Goal: Transaction & Acquisition: Purchase product/service

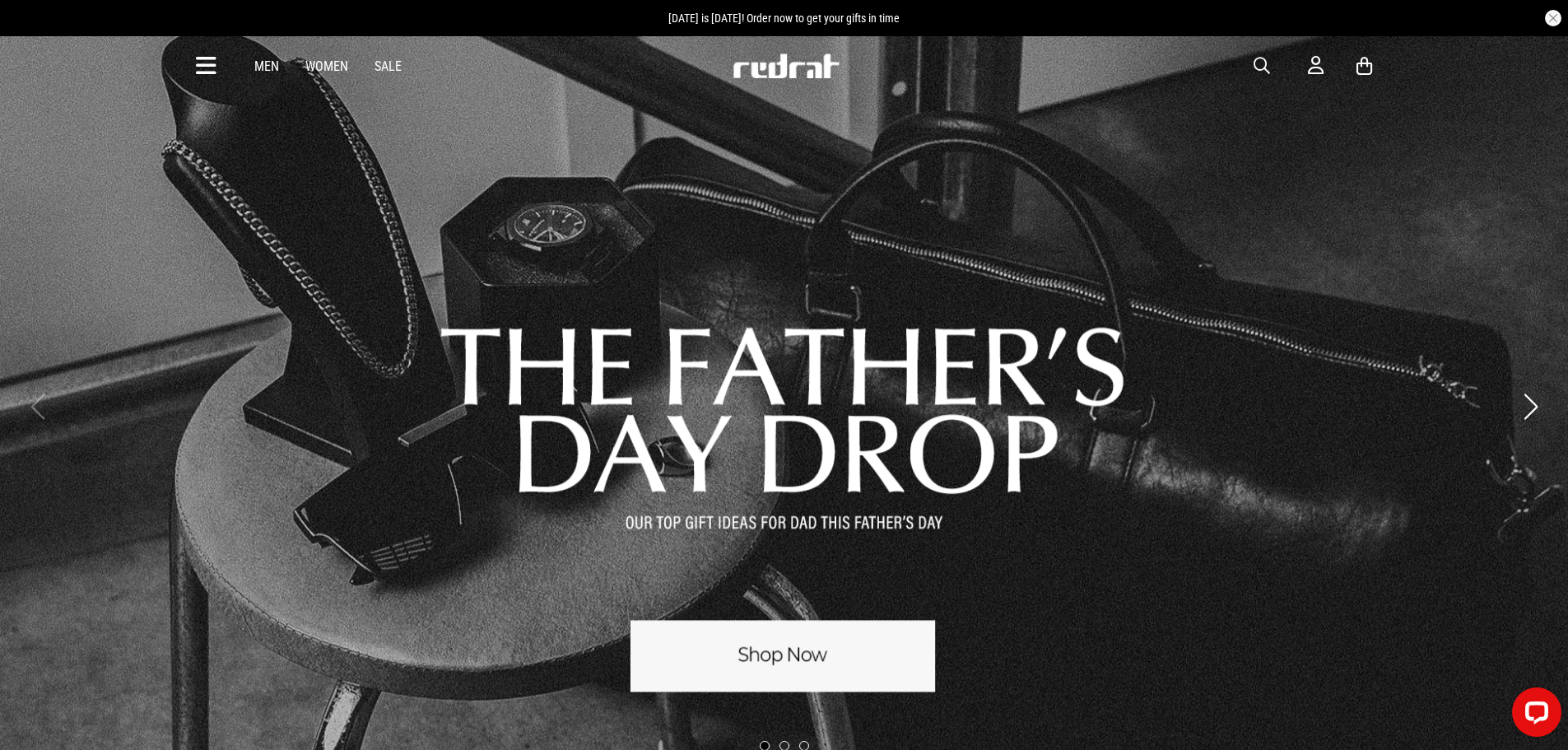
click at [1257, 64] on span "button" at bounding box center [1262, 66] width 16 height 20
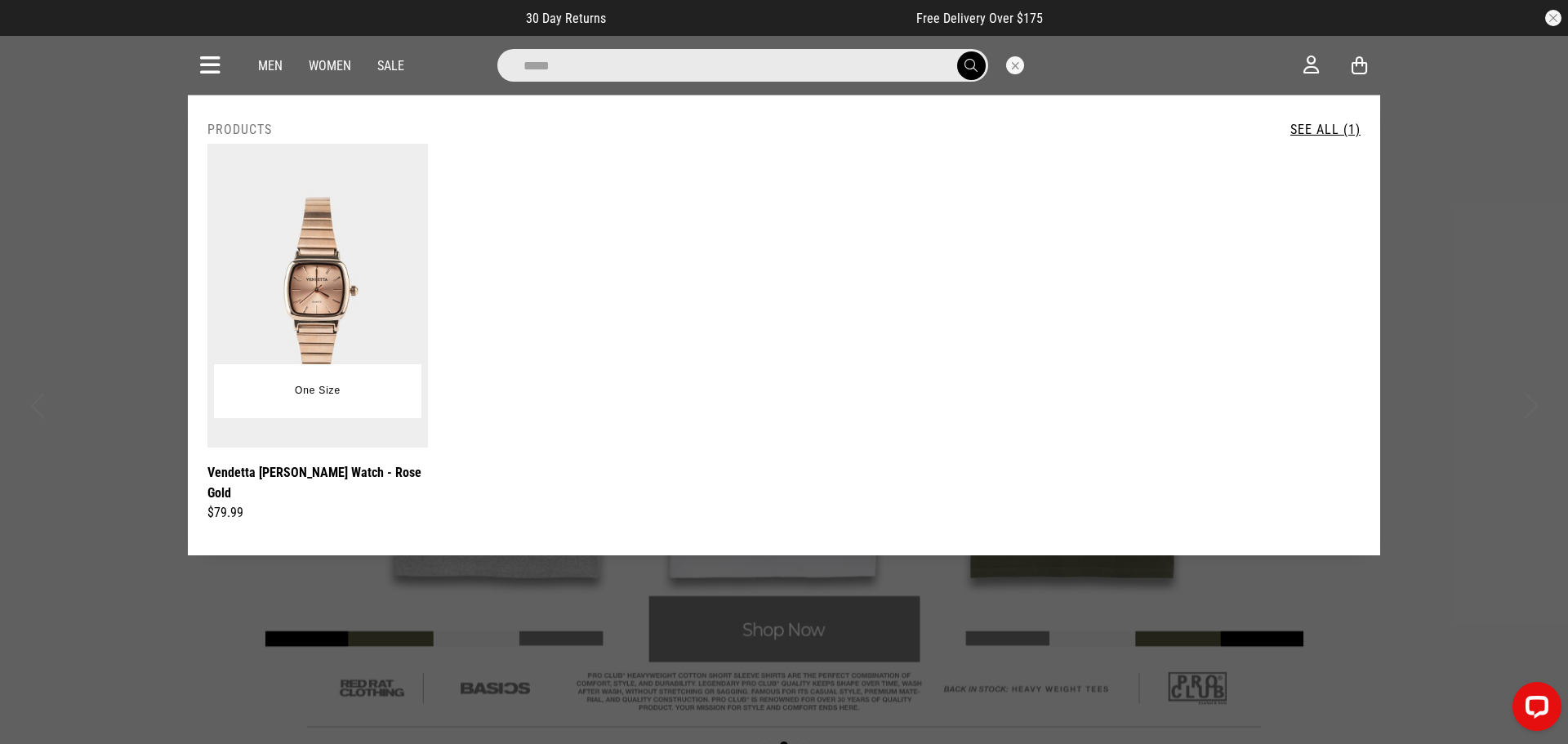
type input "*****"
click at [330, 286] on img at bounding box center [317, 296] width 220 height 304
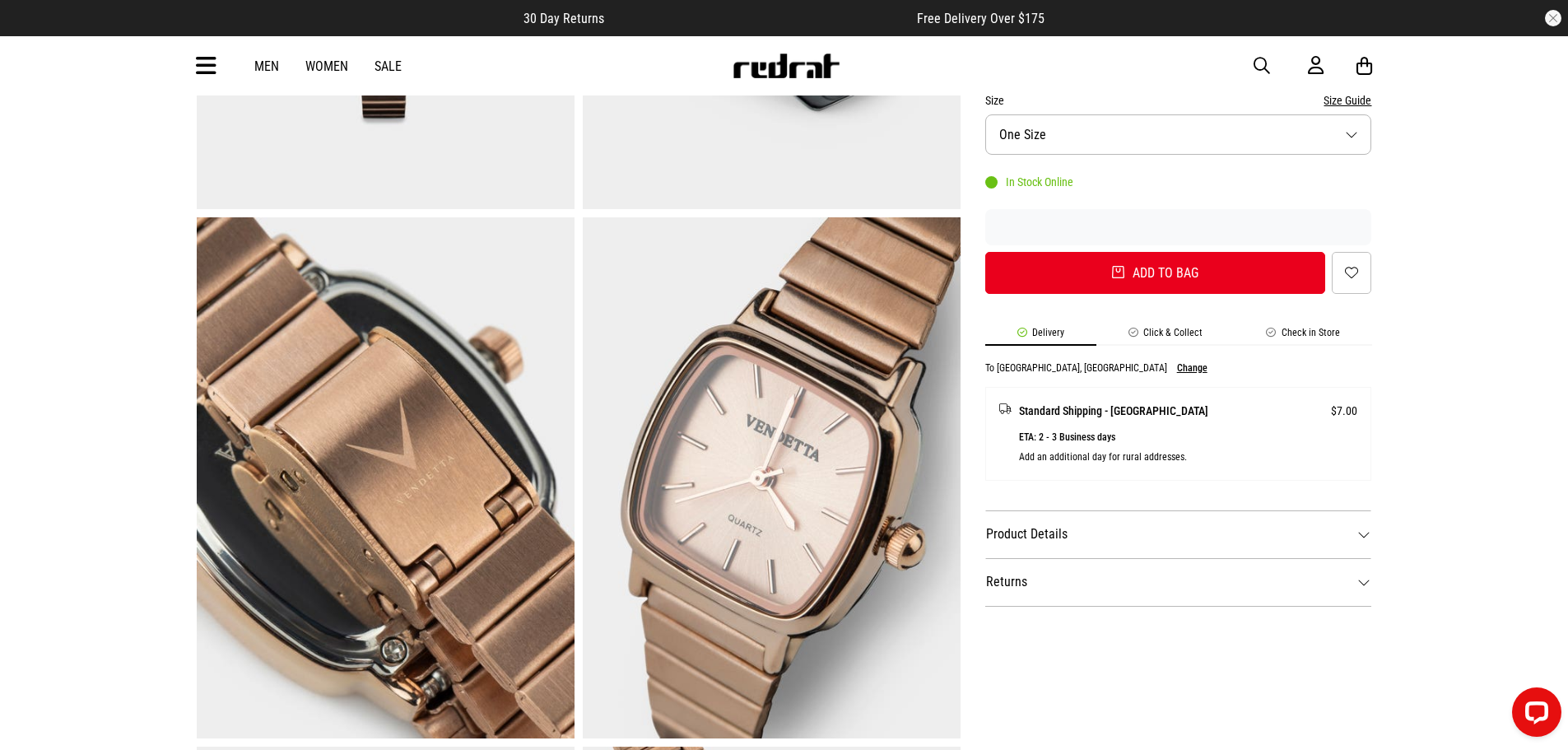
scroll to position [494, 0]
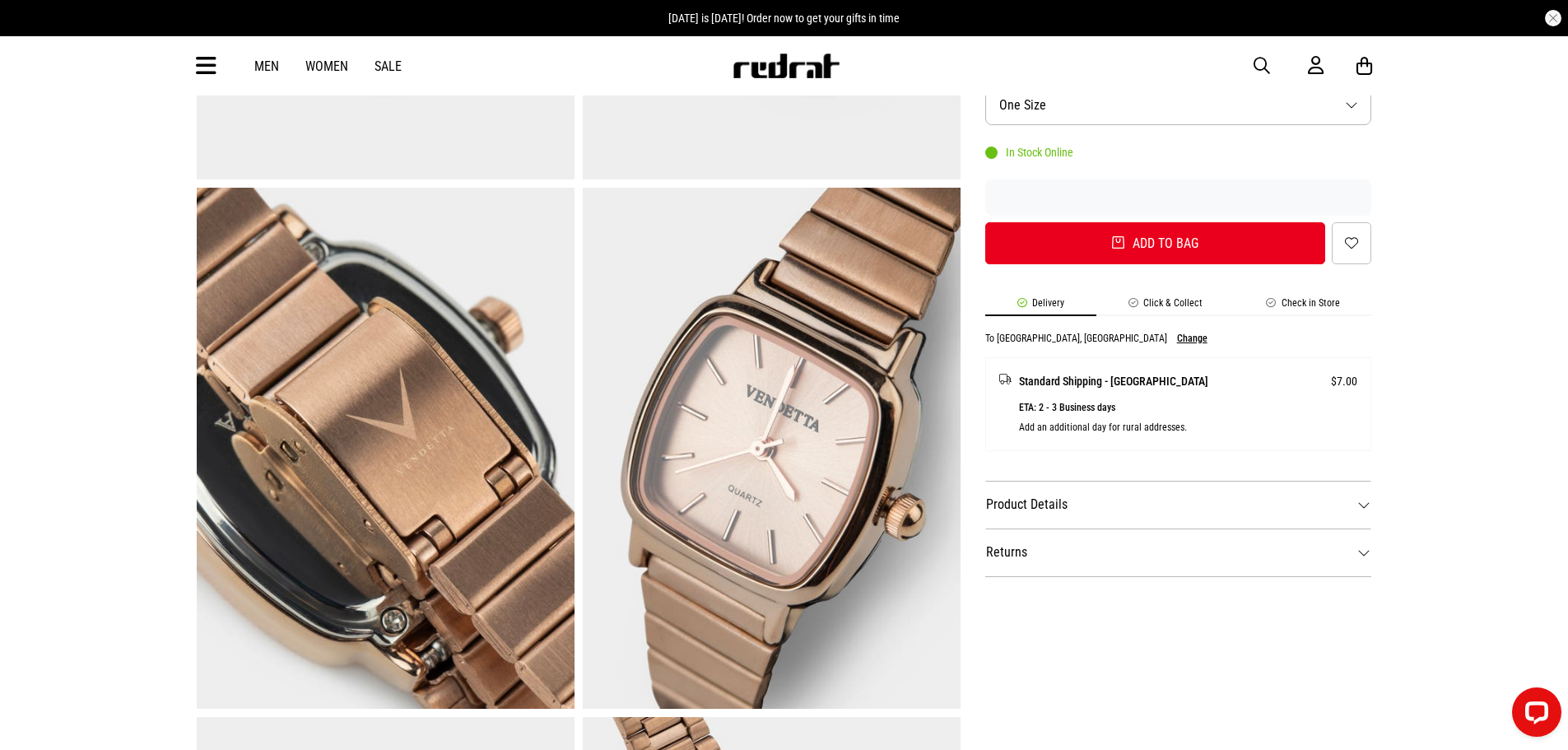
click at [340, 489] on img at bounding box center [386, 448] width 378 height 522
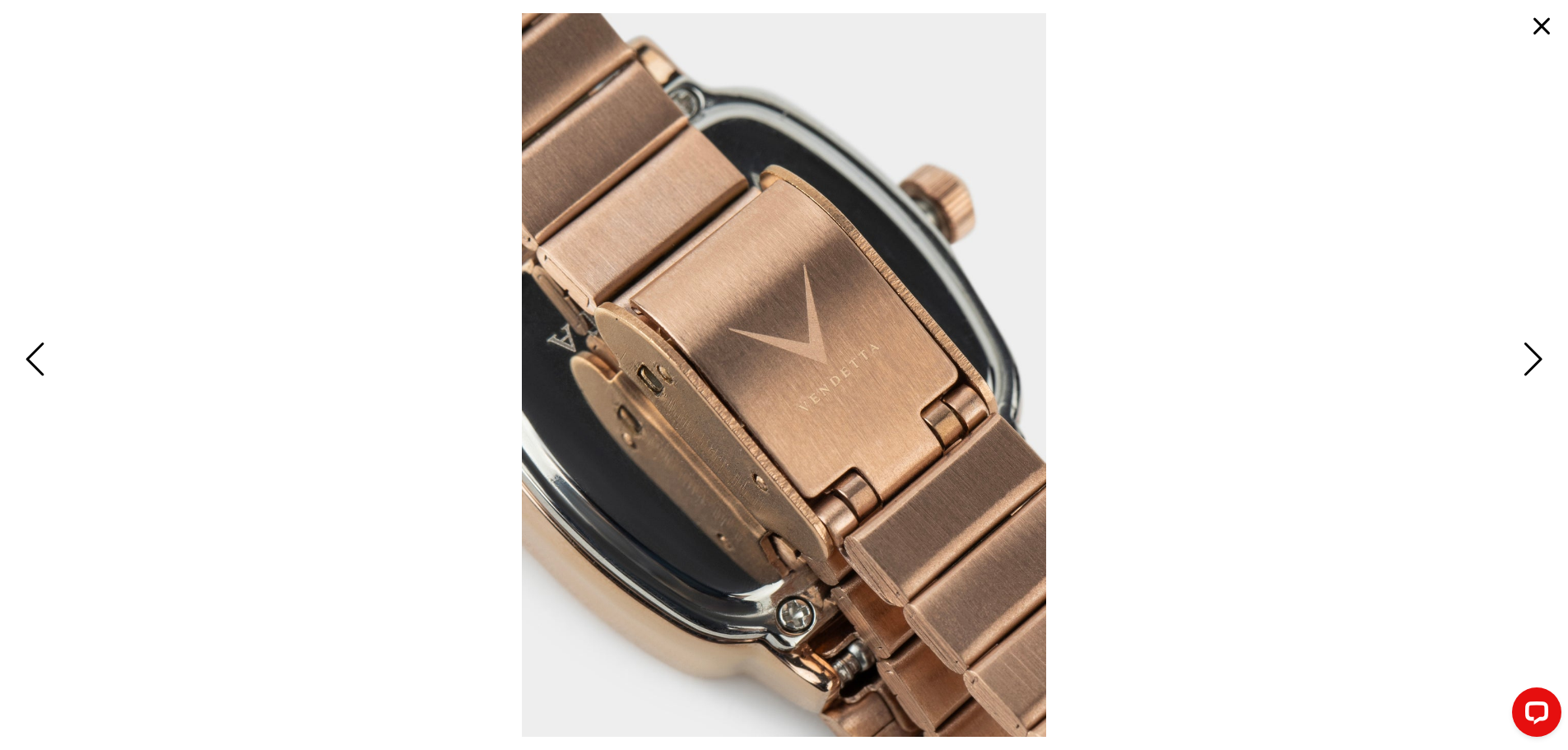
scroll to position [576, 0]
